Goal: Navigation & Orientation: Find specific page/section

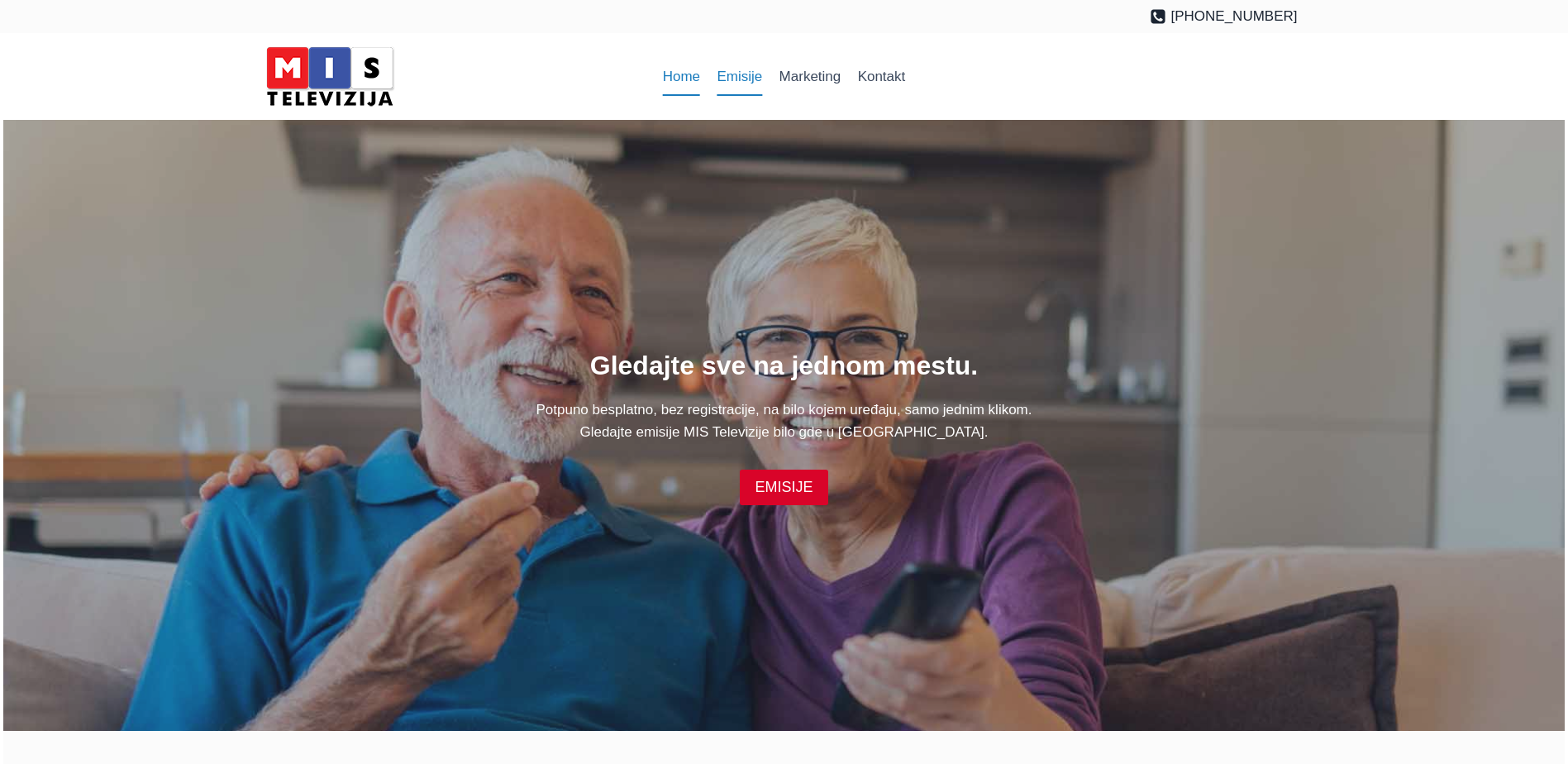
click at [742, 77] on link "Emisije" at bounding box center [739, 77] width 62 height 40
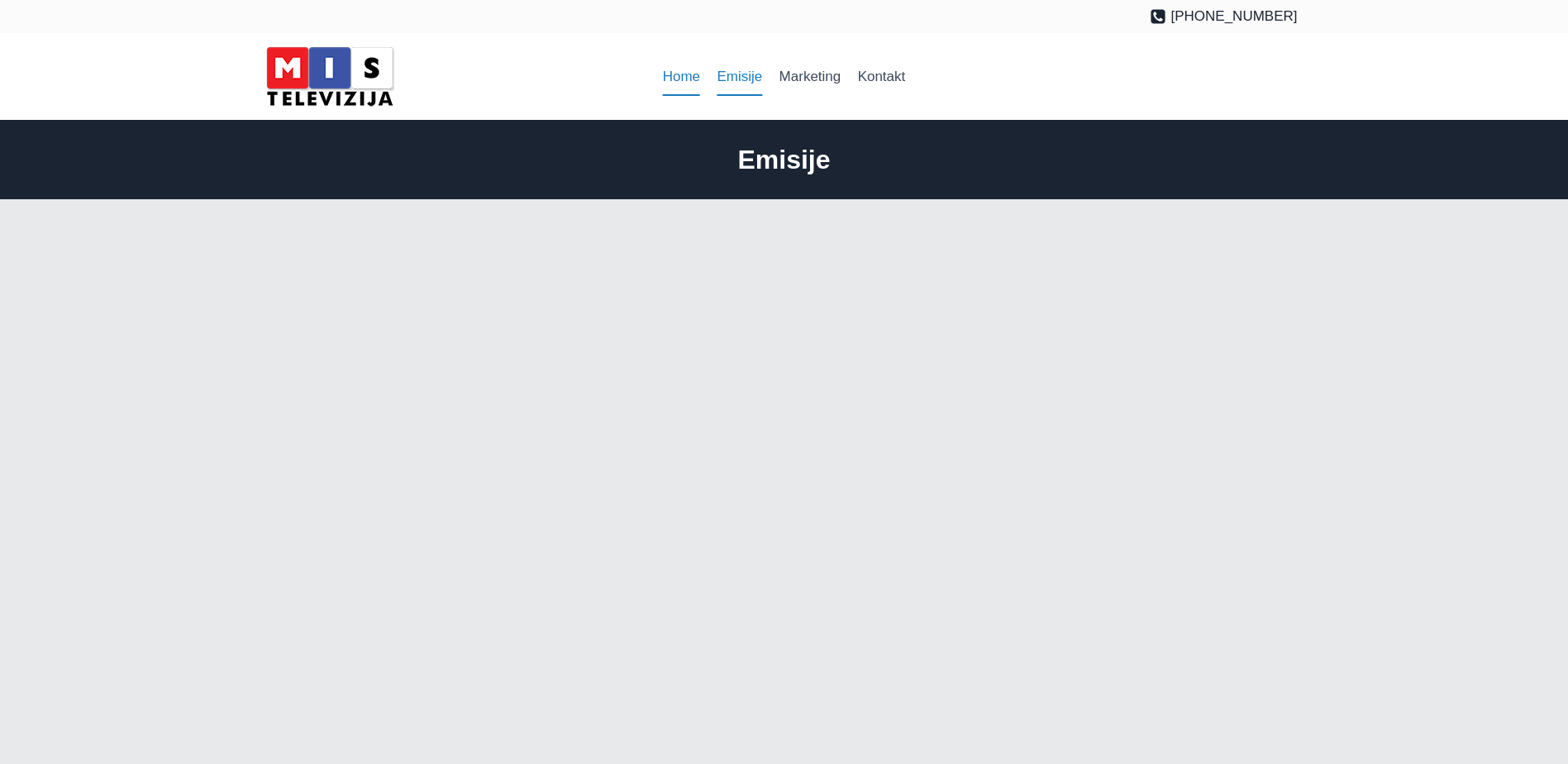
click at [696, 73] on link "Home" at bounding box center [682, 77] width 55 height 40
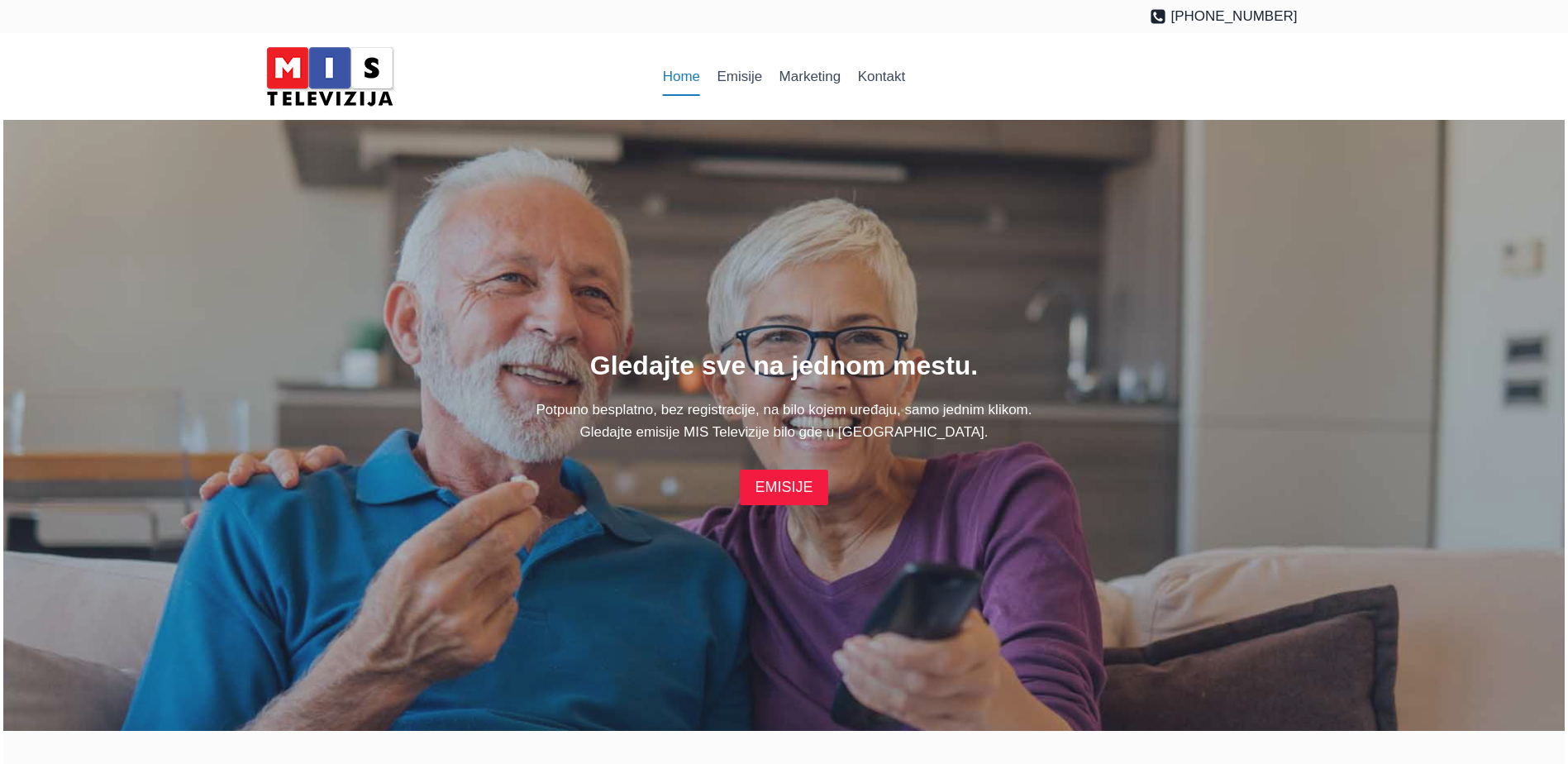
click at [780, 482] on link "EMISIJE" at bounding box center [784, 487] width 87 height 35
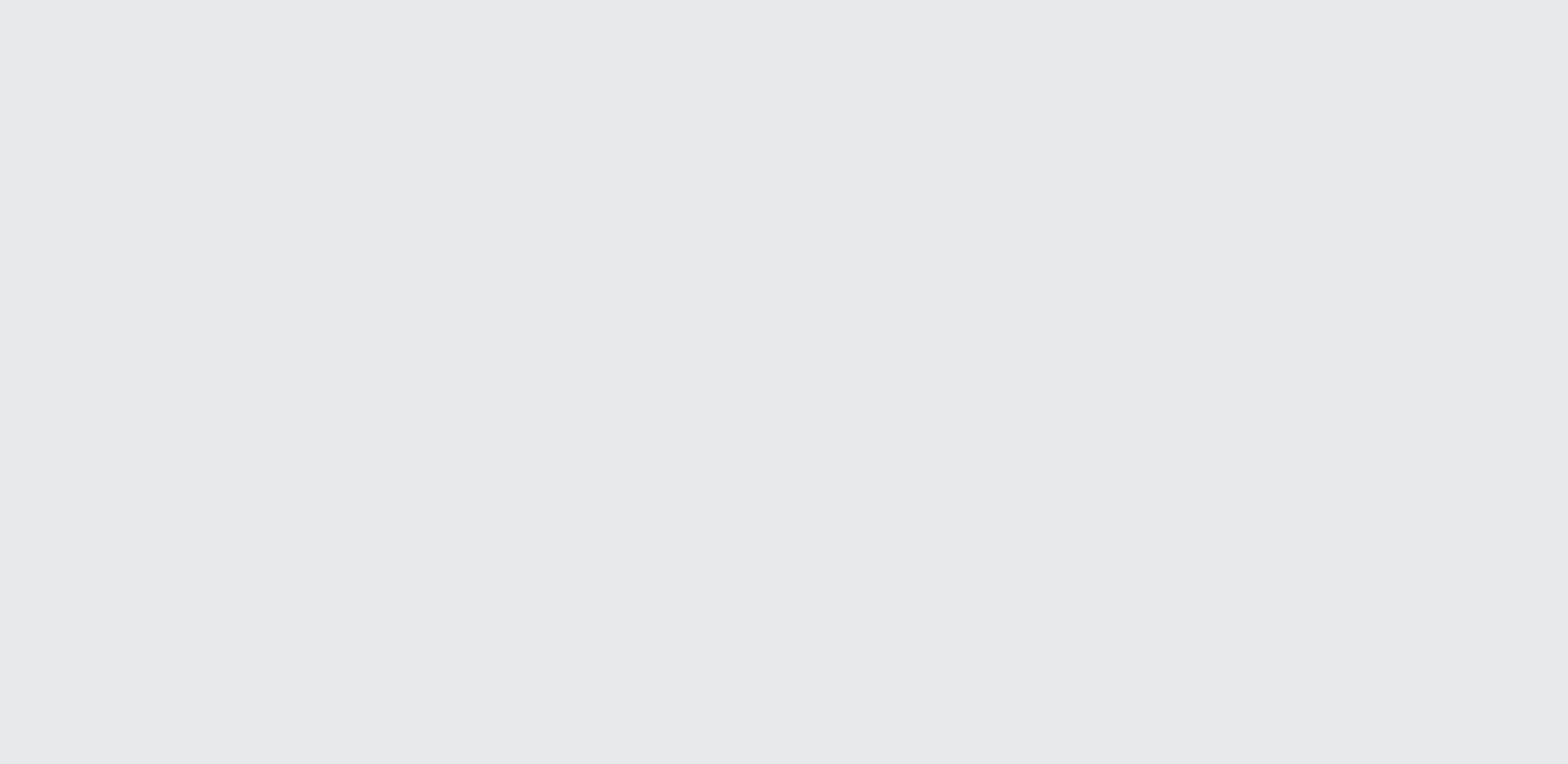
scroll to position [1985, 0]
